Goal: Task Accomplishment & Management: Use online tool/utility

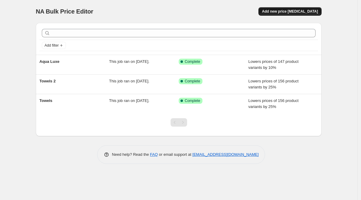
click at [279, 12] on span "Add new price [MEDICAL_DATA]" at bounding box center [290, 11] width 56 height 5
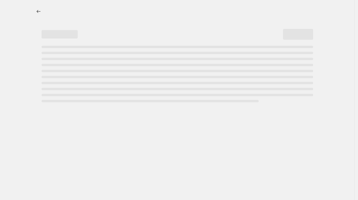
select select "percentage"
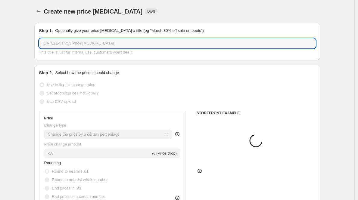
click at [106, 44] on input "[DATE] 14:14:53 Price [MEDICAL_DATA]" at bounding box center [177, 44] width 276 height 10
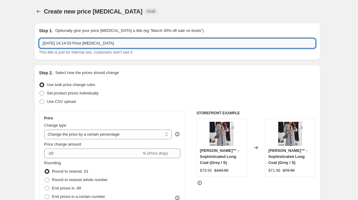
click at [106, 44] on input "[DATE] 14:14:53 Price [MEDICAL_DATA]" at bounding box center [177, 44] width 276 height 10
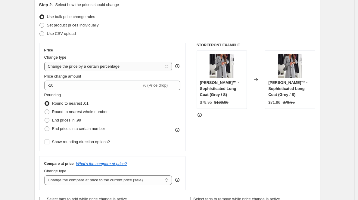
type input "Closure Towels"
click at [85, 66] on select "Change the price to a certain amount Change the price by a certain amount Chang…" at bounding box center [108, 67] width 128 height 10
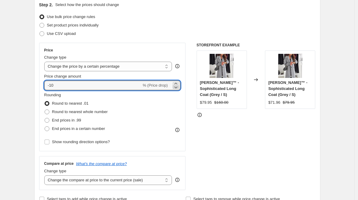
click at [177, 84] on icon at bounding box center [176, 87] width 6 height 6
click at [177, 87] on icon at bounding box center [176, 87] width 6 height 6
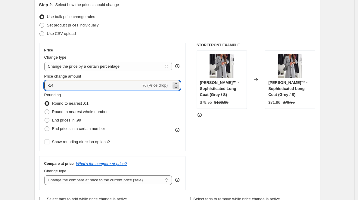
type input "-15"
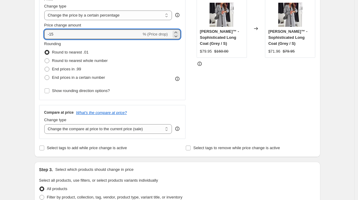
scroll to position [154, 0]
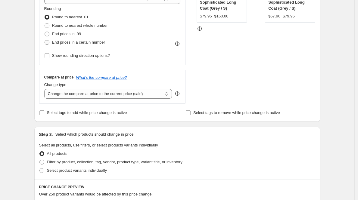
click at [60, 40] on span "End prices in a certain number" at bounding box center [78, 42] width 53 height 5
click at [45, 40] on input "End prices in a certain number" at bounding box center [45, 40] width 0 height 0
radio input "true"
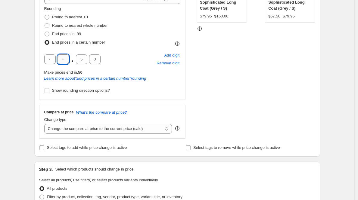
click at [62, 60] on input "text" at bounding box center [62, 59] width 11 height 10
type input "4"
type input "9"
type input "5"
click at [207, 101] on div "STOREFRONT EXAMPLE [PERSON_NAME]™ - Sophisticated Long Coat (Grey / S) $79.95 $…" at bounding box center [255, 47] width 119 height 182
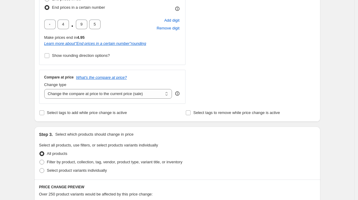
scroll to position [261, 0]
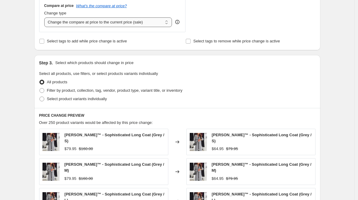
click at [103, 26] on select "Change the compare at price to the current price (sale) Change the compare at p…" at bounding box center [108, 22] width 128 height 10
select select "percentage"
click at [46, 17] on select "Change the compare at price to the current price (sale) Change the compare at p…" at bounding box center [108, 22] width 128 height 10
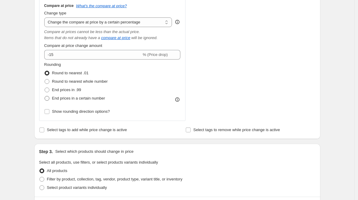
click at [93, 101] on label "End prices in a certain number" at bounding box center [74, 98] width 61 height 8
click at [45, 96] on input "End prices in a certain number" at bounding box center [45, 96] width 0 height 0
radio input "true"
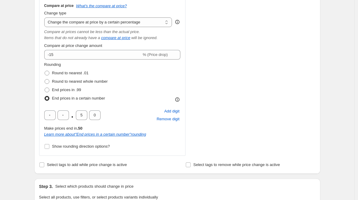
click at [58, 117] on div ". 5 0" at bounding box center [72, 115] width 56 height 10
click at [60, 117] on input "text" at bounding box center [62, 115] width 11 height 10
type input "4"
type input "9"
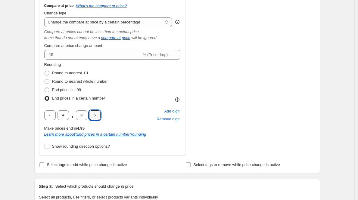
type input "5"
click at [222, 95] on div "STOREFRONT EXAMPLE [PERSON_NAME]™ - Sophisticated Long Coat (Grey / S) $79.95 $…" at bounding box center [255, 3] width 119 height 306
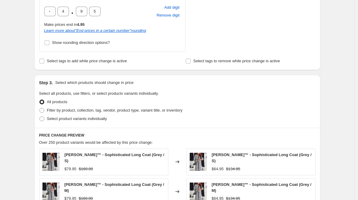
scroll to position [373, 0]
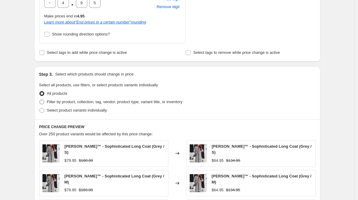
click at [91, 104] on span "Filter by product, collection, tag, vendor, product type, variant title, or inv…" at bounding box center [114, 102] width 135 height 5
click at [40, 100] on input "Filter by product, collection, tag, vendor, product type, variant title, or inv…" at bounding box center [39, 100] width 0 height 0
radio input "true"
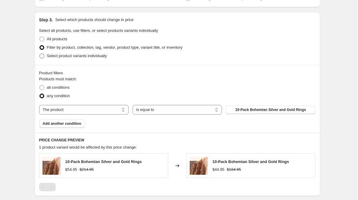
scroll to position [449, 0]
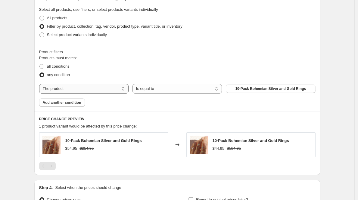
click at [107, 85] on select "The product The product's collection The product's tag The product's vendor The…" at bounding box center [83, 89] width 89 height 10
select select "collection"
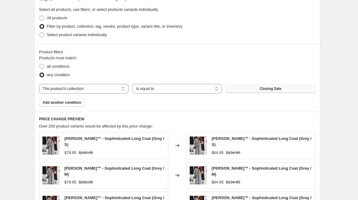
click at [263, 91] on button "Closing Sale" at bounding box center [270, 89] width 89 height 8
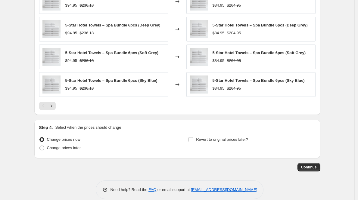
scroll to position [629, 0]
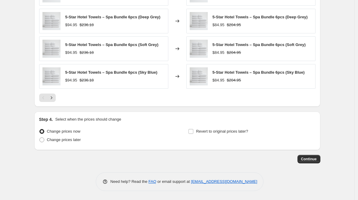
click at [311, 162] on button "Continue" at bounding box center [308, 159] width 23 height 8
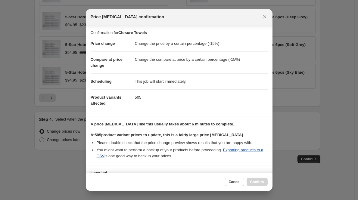
scroll to position [49, 0]
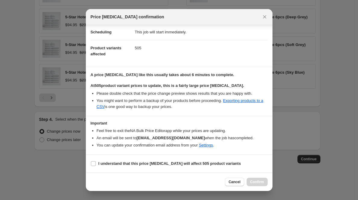
click at [116, 158] on section "I understand that this price [MEDICAL_DATA] will affect 505 product variants" at bounding box center [179, 164] width 187 height 18
click at [116, 162] on b "I understand that this price [MEDICAL_DATA] will affect 505 product variants" at bounding box center [169, 163] width 142 height 5
click at [96, 162] on input "I understand that this price [MEDICAL_DATA] will affect 505 product variants" at bounding box center [93, 163] width 5 height 5
checkbox input "true"
click at [249, 179] on button "Confirm" at bounding box center [256, 182] width 21 height 8
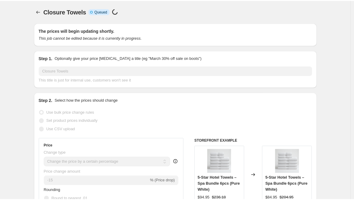
scroll to position [629, 0]
